Goal: Navigation & Orientation: Understand site structure

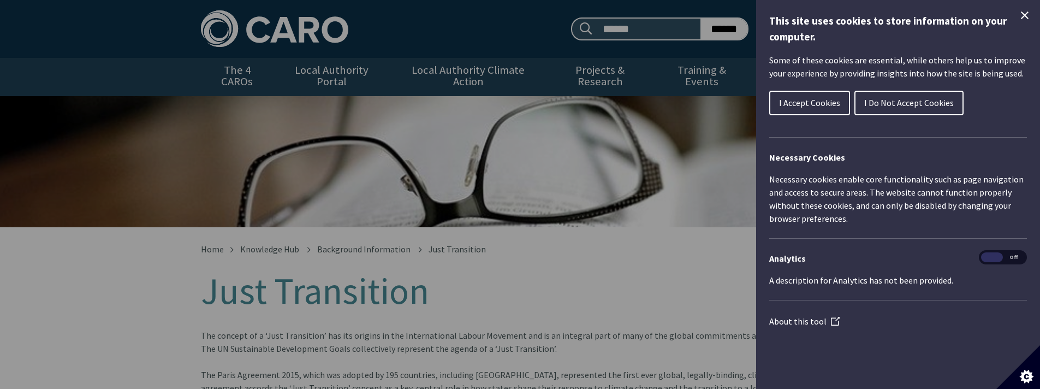
click at [674, 158] on div "Cookie preferences" at bounding box center [520, 194] width 1040 height 389
click at [877, 105] on span "I Do Not Accept Cookies" at bounding box center [909, 102] width 90 height 11
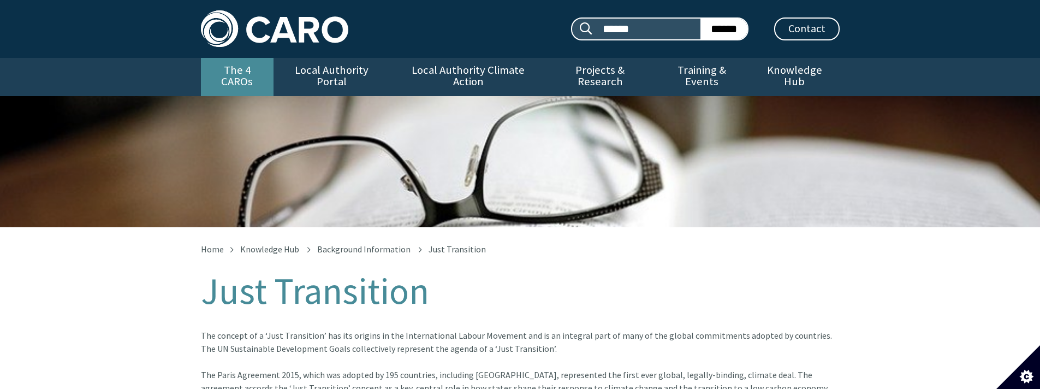
click at [253, 66] on link "The 4 CAROs" at bounding box center [237, 77] width 73 height 38
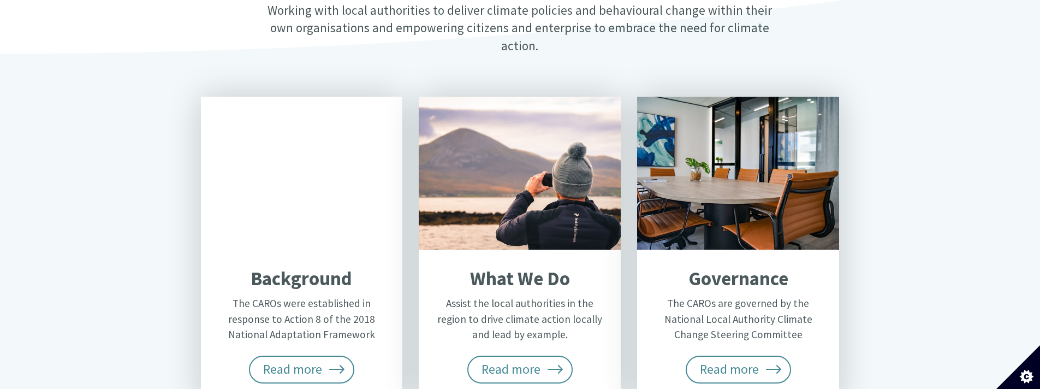
scroll to position [484, 0]
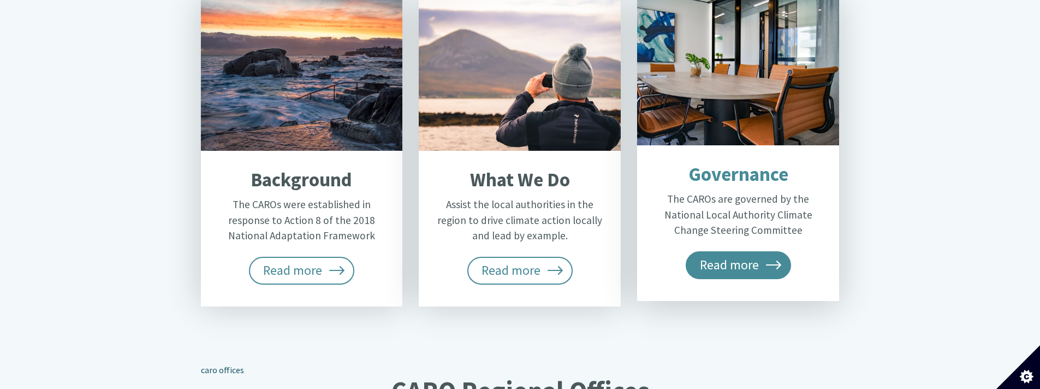
click at [721, 251] on span "Read more" at bounding box center [739, 264] width 106 height 27
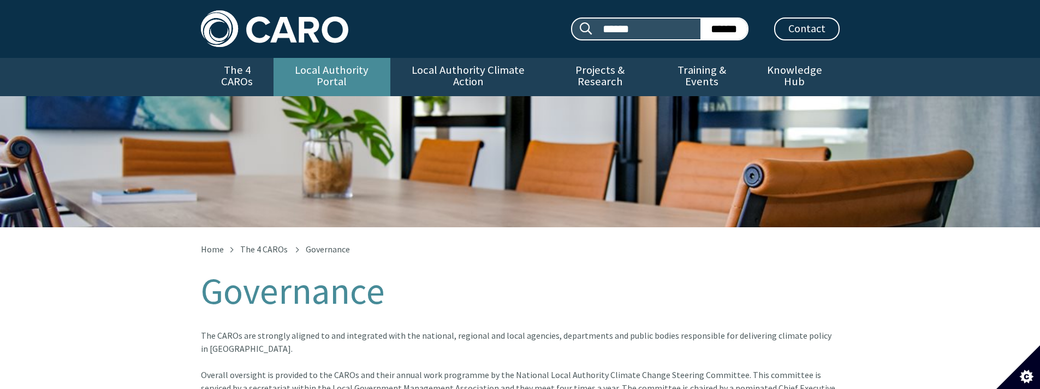
click at [315, 68] on link "Local Authority Portal" at bounding box center [332, 77] width 117 height 38
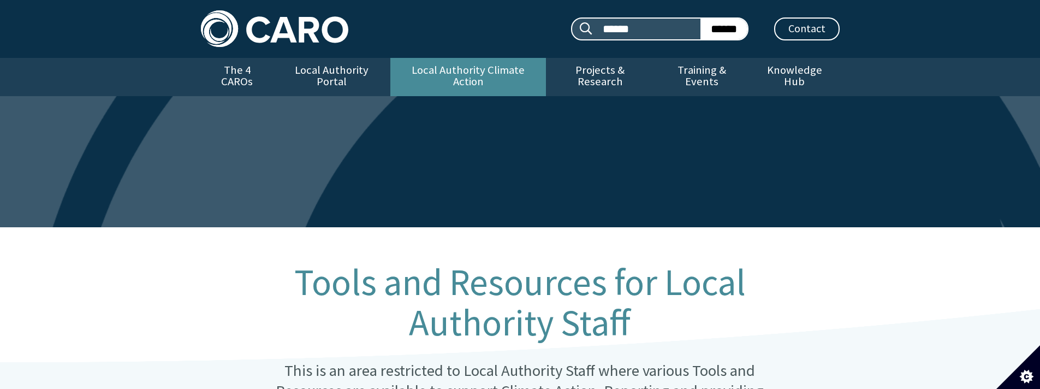
click at [434, 75] on link "Local Authority Climate Action" at bounding box center [468, 77] width 156 height 38
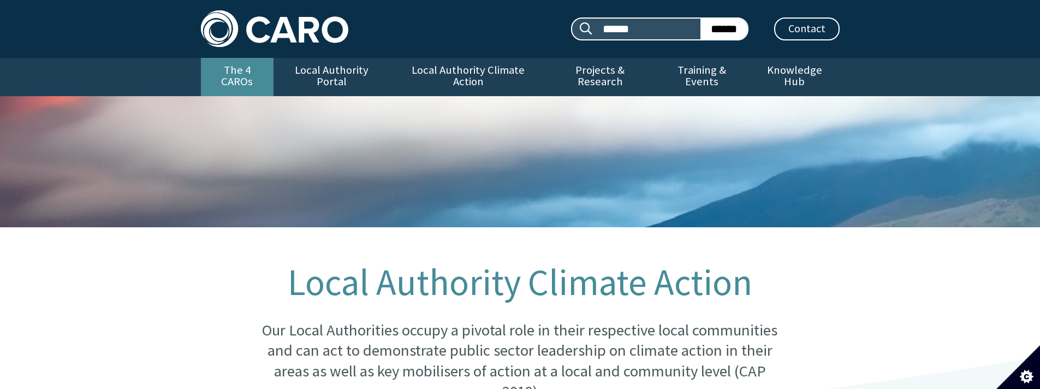
click at [236, 70] on link "The 4 CAROs" at bounding box center [237, 77] width 73 height 38
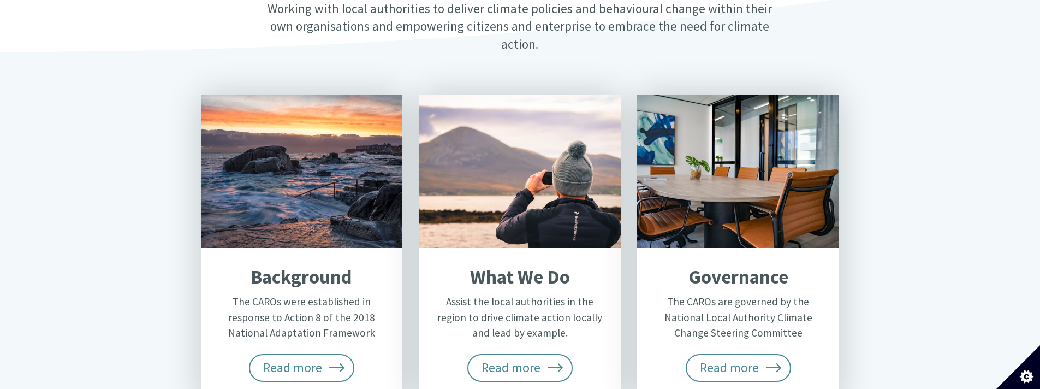
scroll to position [513, 0]
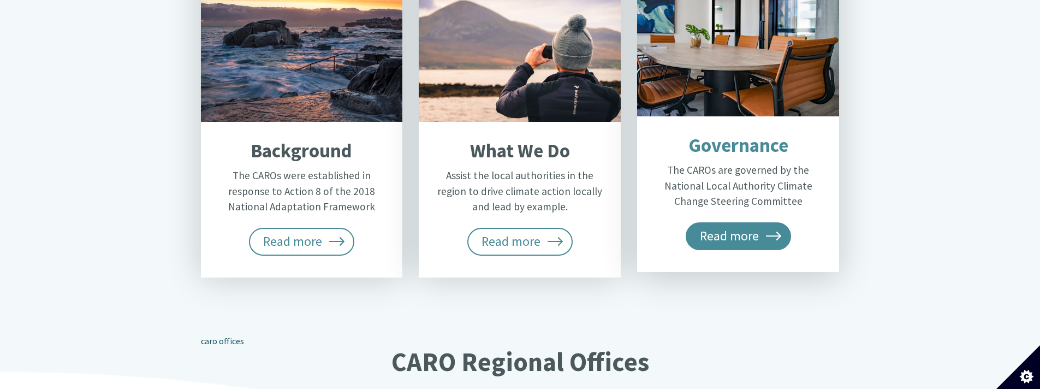
click at [736, 222] on span "Read more" at bounding box center [739, 235] width 106 height 27
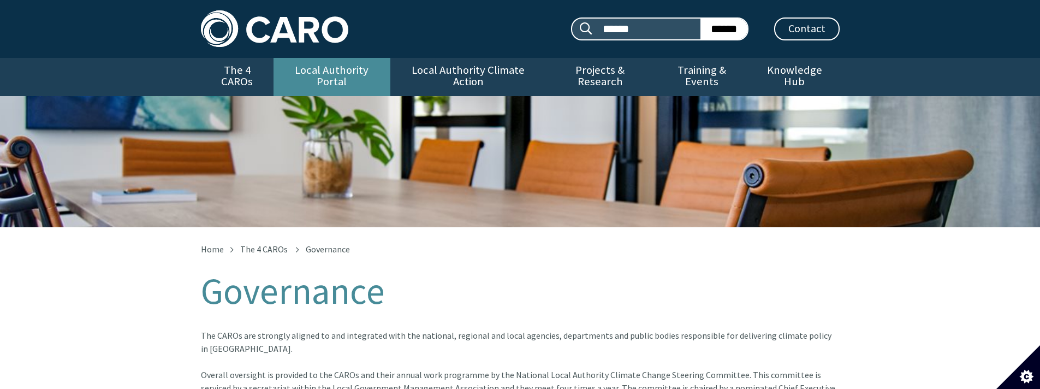
click at [328, 73] on link "Local Authority Portal" at bounding box center [332, 77] width 117 height 38
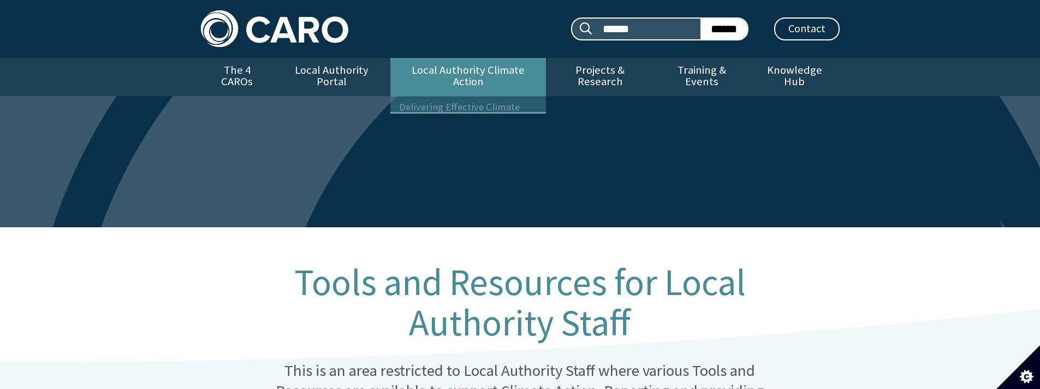
click at [505, 75] on link "Local Authority Climate Action" at bounding box center [468, 77] width 156 height 38
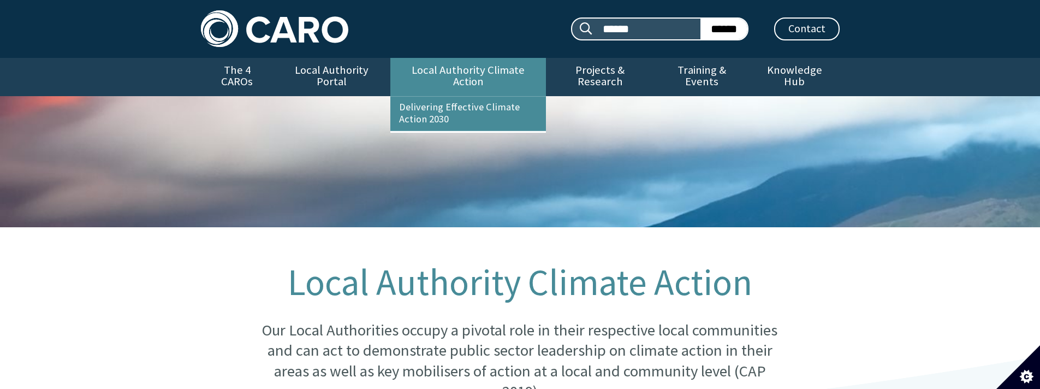
click at [497, 73] on link "Local Authority Climate Action" at bounding box center [468, 77] width 156 height 38
click at [465, 100] on link "Delivering Effective Climate Action 2030" at bounding box center [468, 114] width 156 height 34
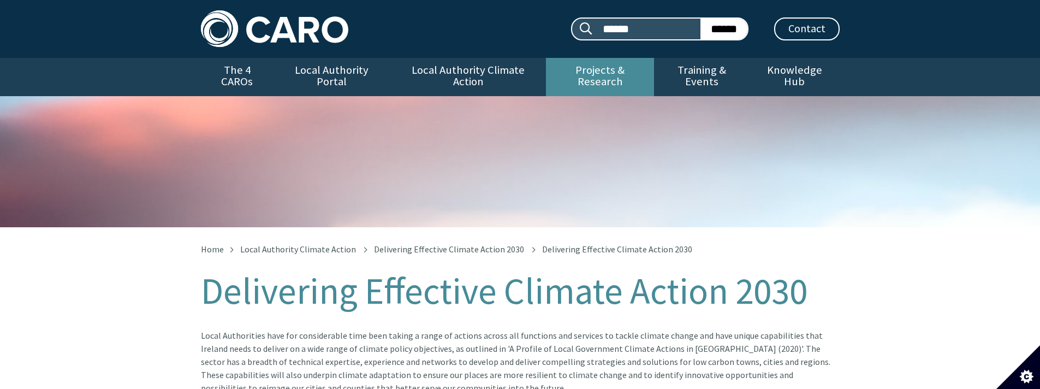
click at [619, 69] on link "Projects & Research" at bounding box center [600, 77] width 108 height 38
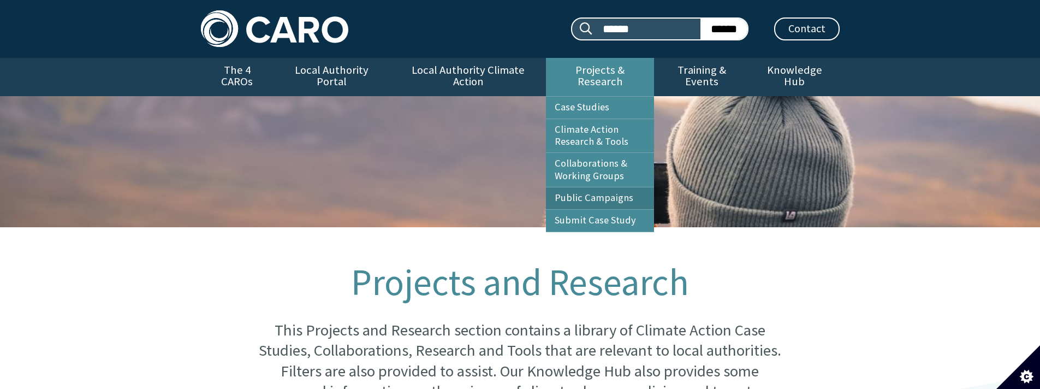
click at [609, 187] on link "Public Campaigns" at bounding box center [600, 198] width 108 height 22
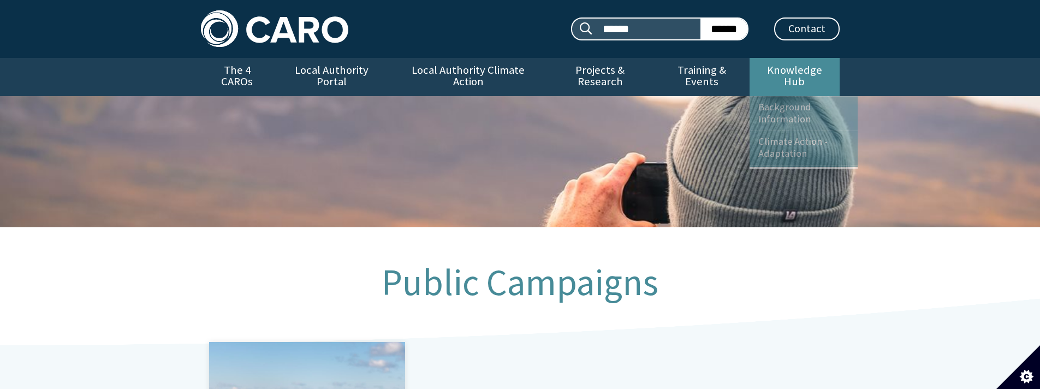
click at [777, 64] on link "Knowledge Hub" at bounding box center [795, 77] width 90 height 38
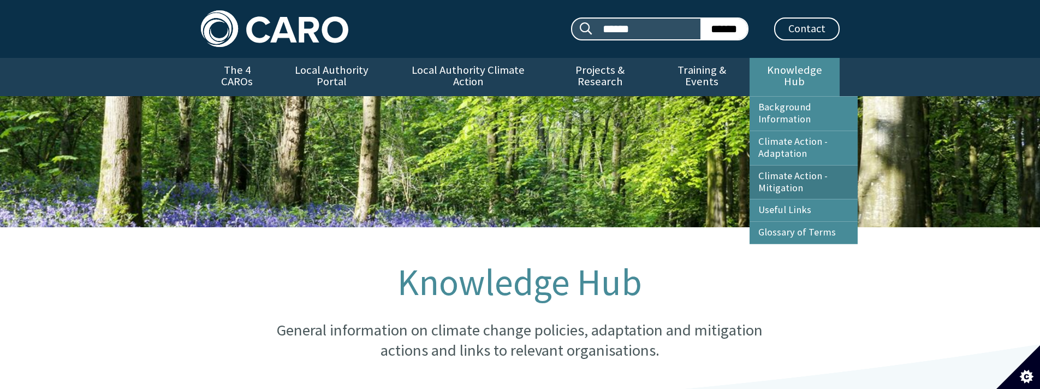
click at [781, 166] on link "Climate Action - Mitigation" at bounding box center [804, 182] width 108 height 34
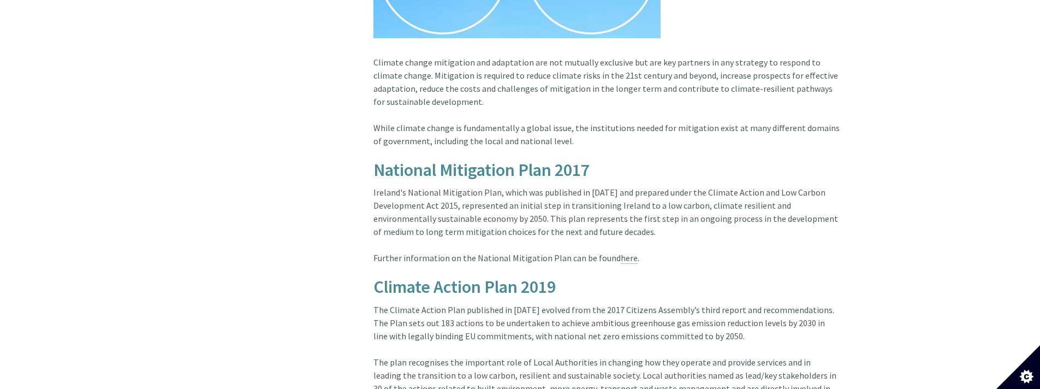
scroll to position [1601, 0]
